Goal: Task Accomplishment & Management: Manage account settings

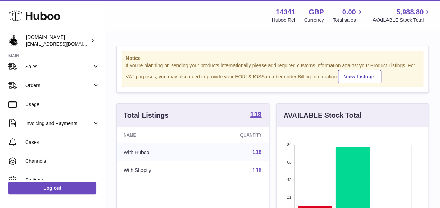
scroll to position [63, 0]
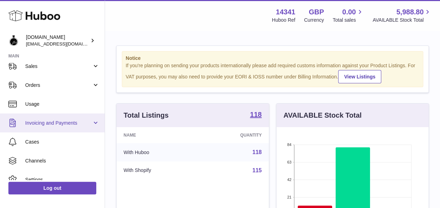
click at [69, 119] on link "Invoicing and Payments" at bounding box center [52, 122] width 105 height 19
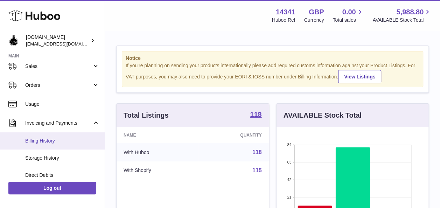
click at [71, 140] on span "Billing History" at bounding box center [62, 140] width 74 height 7
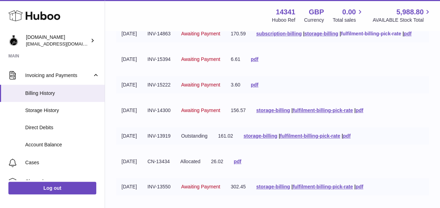
scroll to position [97, 0]
click at [256, 37] on link "subscription-billing" at bounding box center [278, 34] width 45 height 6
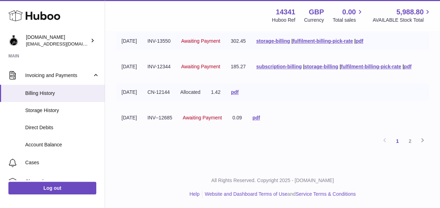
scroll to position [276, 0]
